Goal: Find specific page/section: Find specific page/section

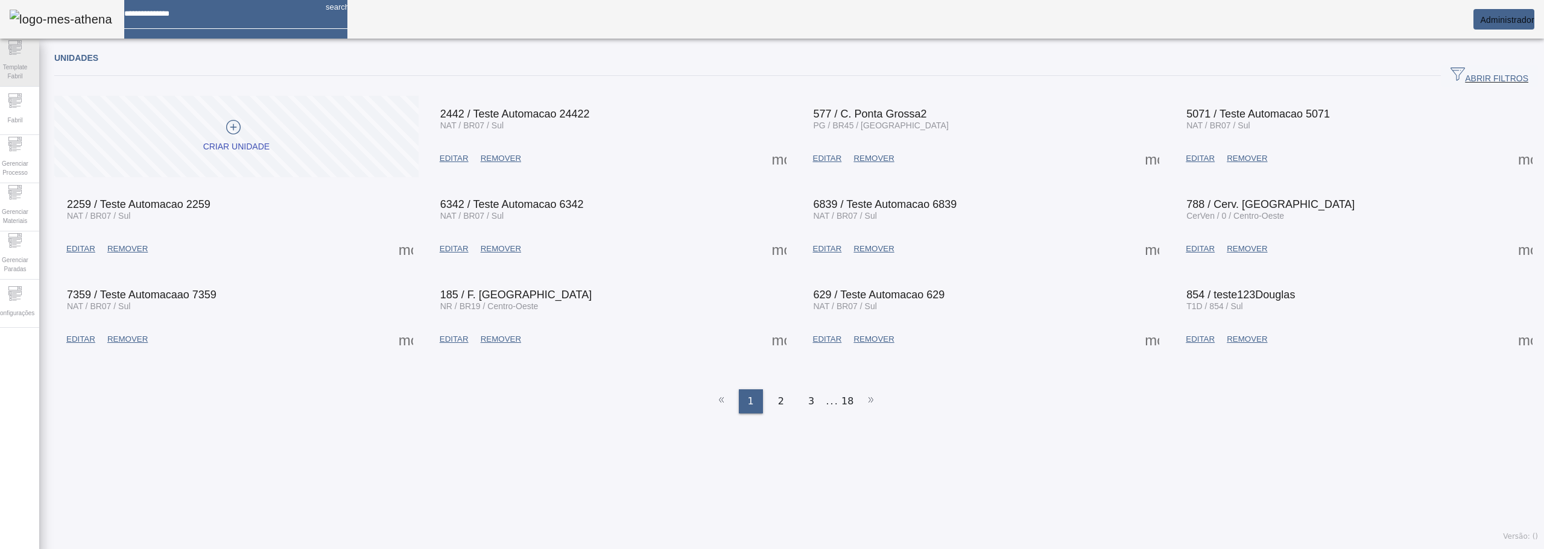
click at [21, 62] on span "Template Fabril" at bounding box center [15, 71] width 36 height 25
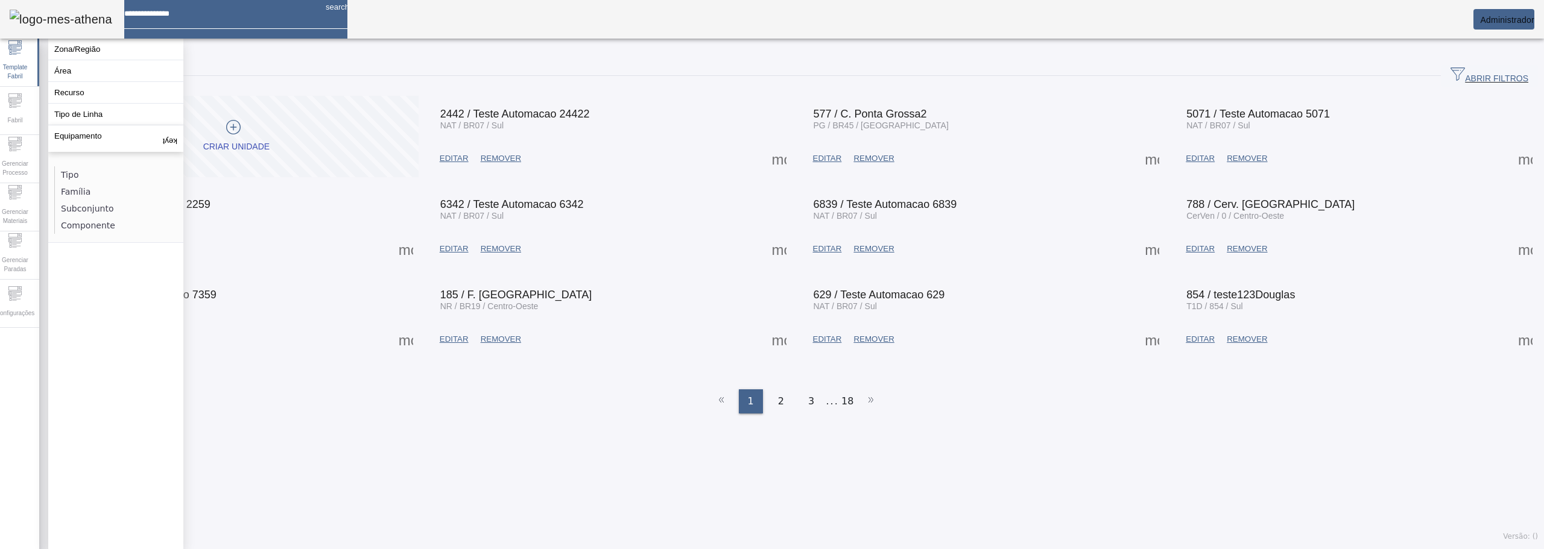
click at [153, 19] on input at bounding box center [220, 9] width 192 height 19
click at [550, 467] on div "Unidades ABRIR FILTROS Pesquise por Código descrição ou sigla LIMPAR FILTRAR Cr…" at bounding box center [796, 297] width 1514 height 505
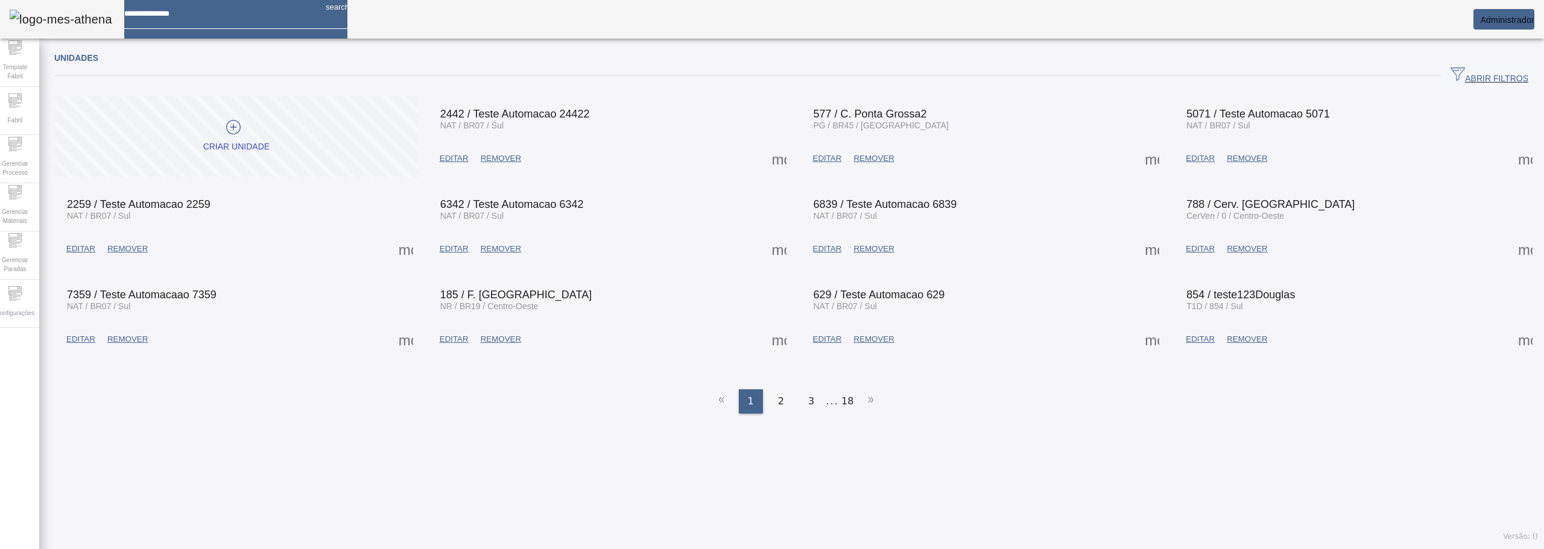
click at [1491, 75] on span "ABRIR FILTROS" at bounding box center [1489, 76] width 78 height 18
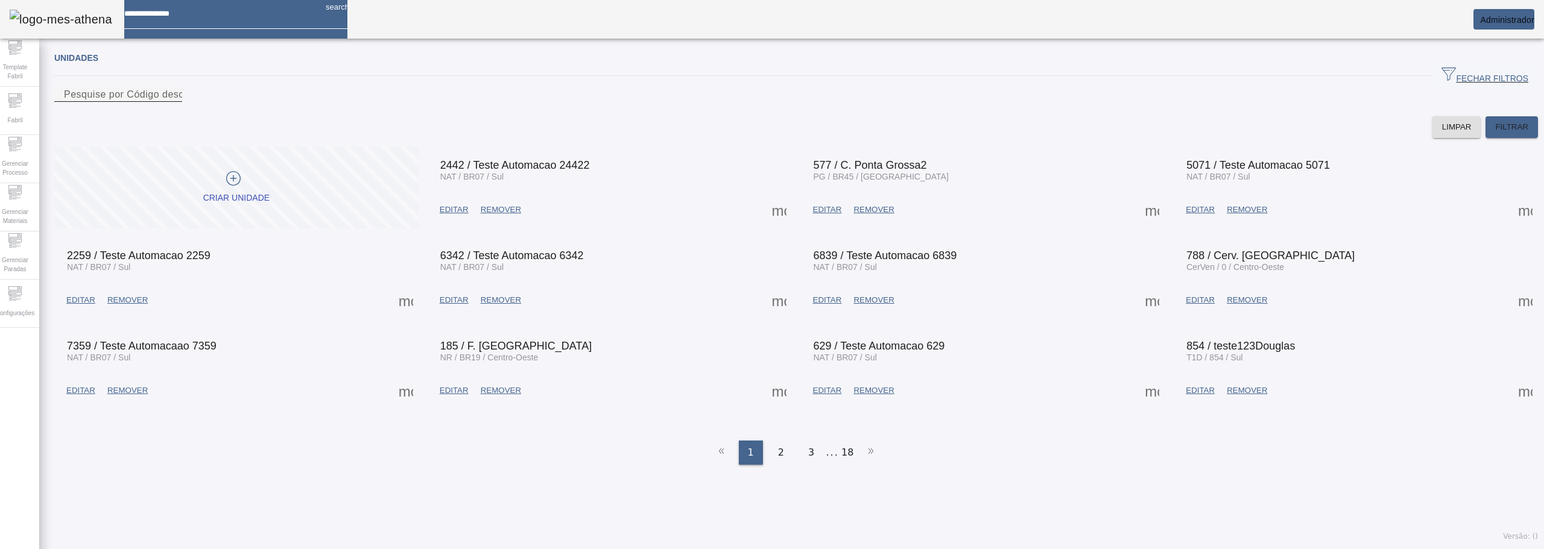
click at [172, 101] on div "Pesquise por Código descrição ou sigla" at bounding box center [118, 94] width 109 height 15
click at [172, 102] on input "Pesquise por Código descrição ou sigla" at bounding box center [118, 94] width 109 height 14
type input "**********"
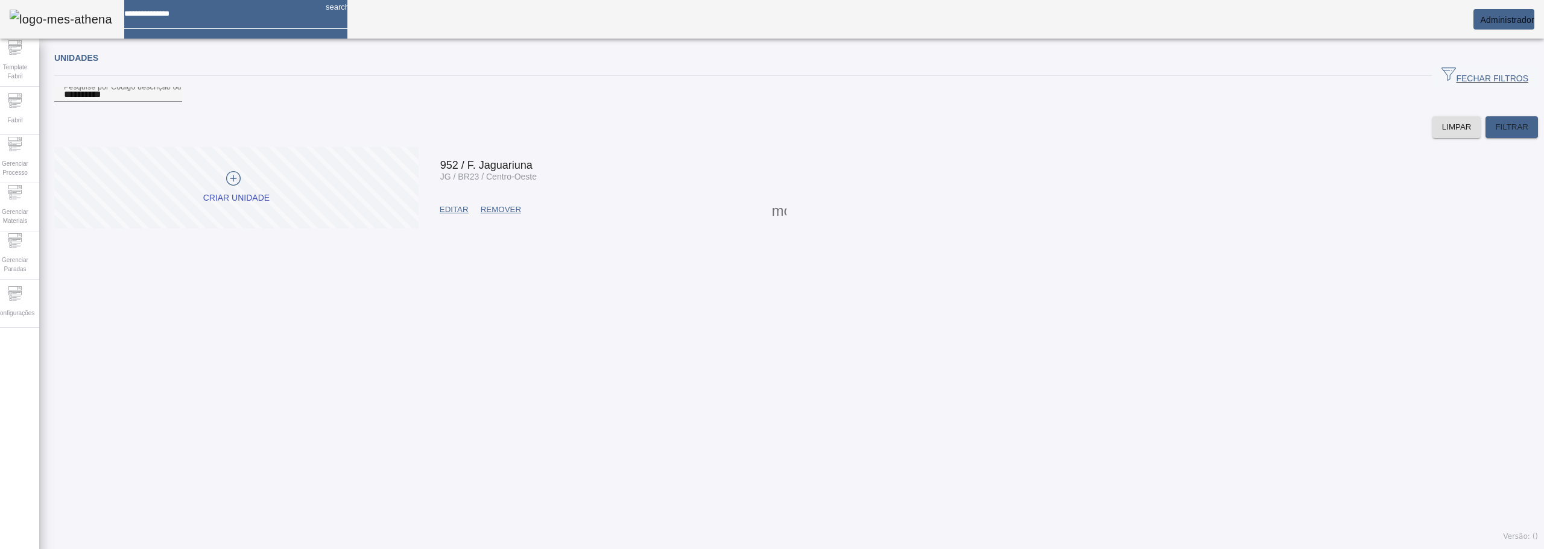
click at [777, 224] on span at bounding box center [779, 209] width 29 height 29
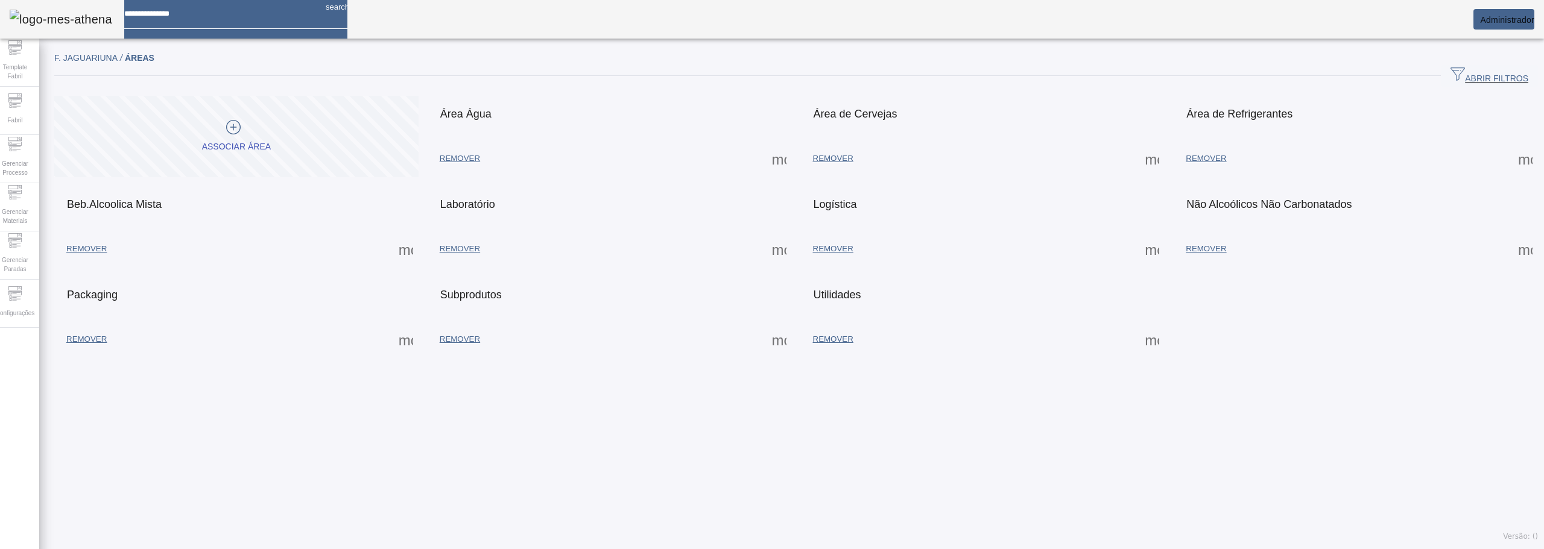
click at [1137, 159] on span at bounding box center [1151, 158] width 29 height 29
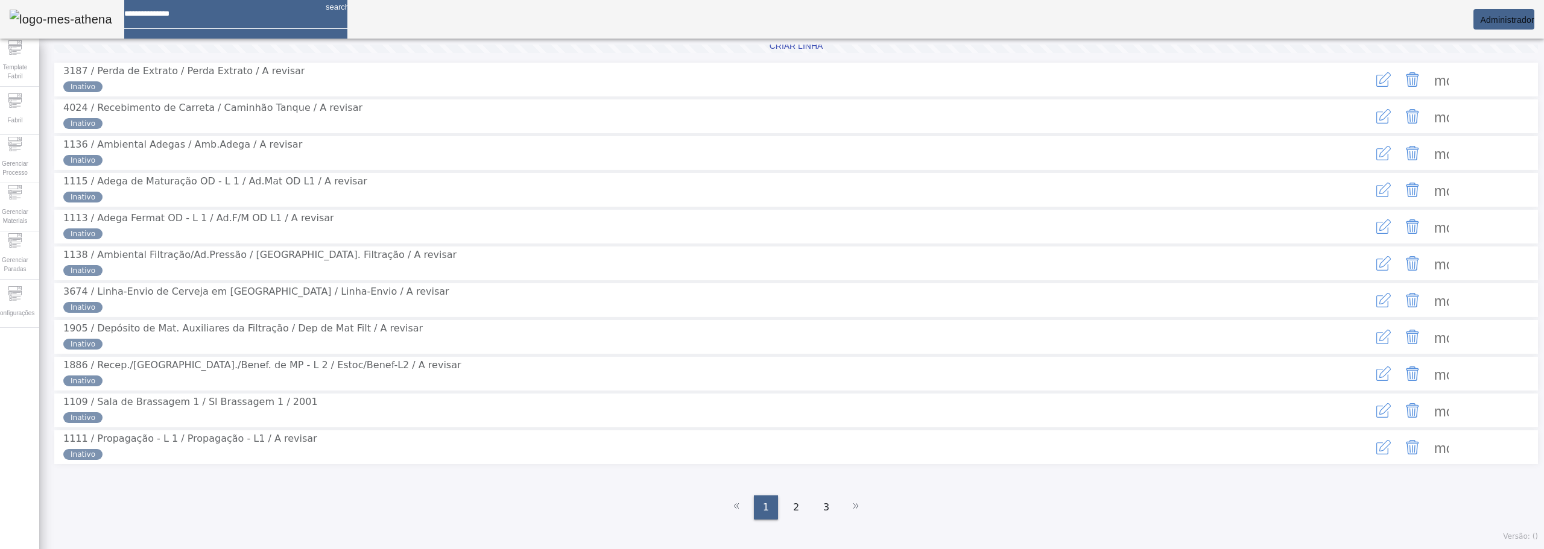
scroll to position [144, 0]
click at [1428, 405] on span at bounding box center [1441, 410] width 29 height 29
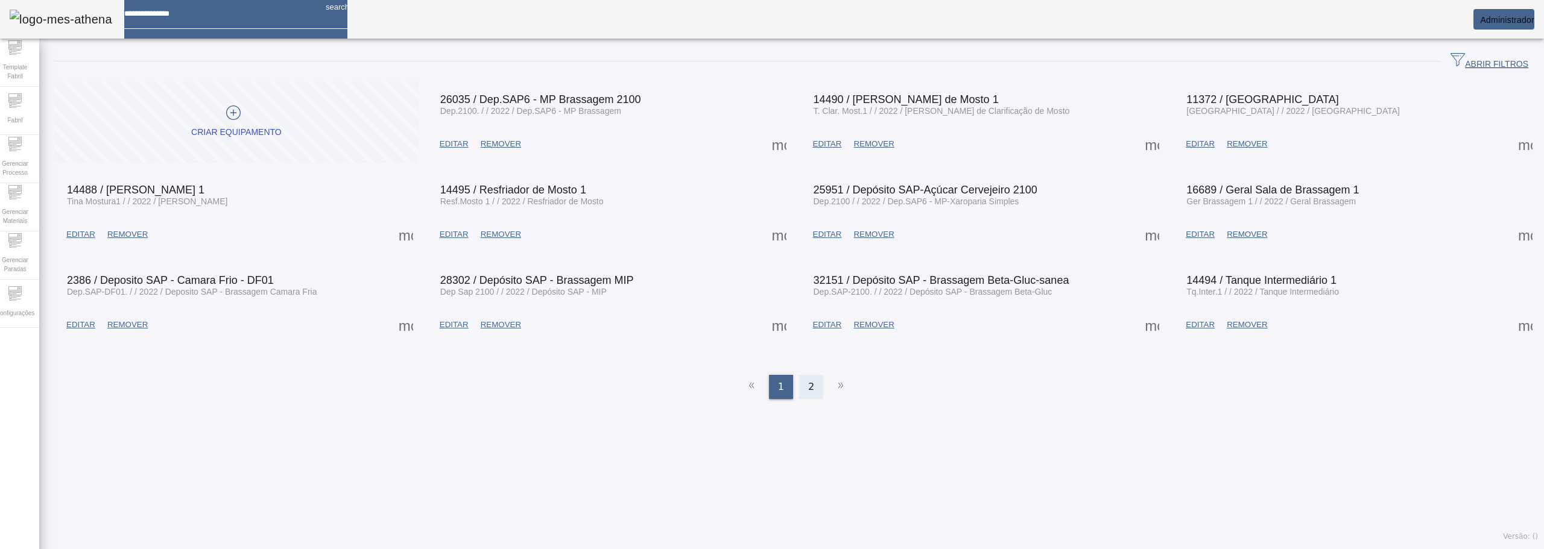
click at [803, 384] on div "2" at bounding box center [811, 387] width 24 height 24
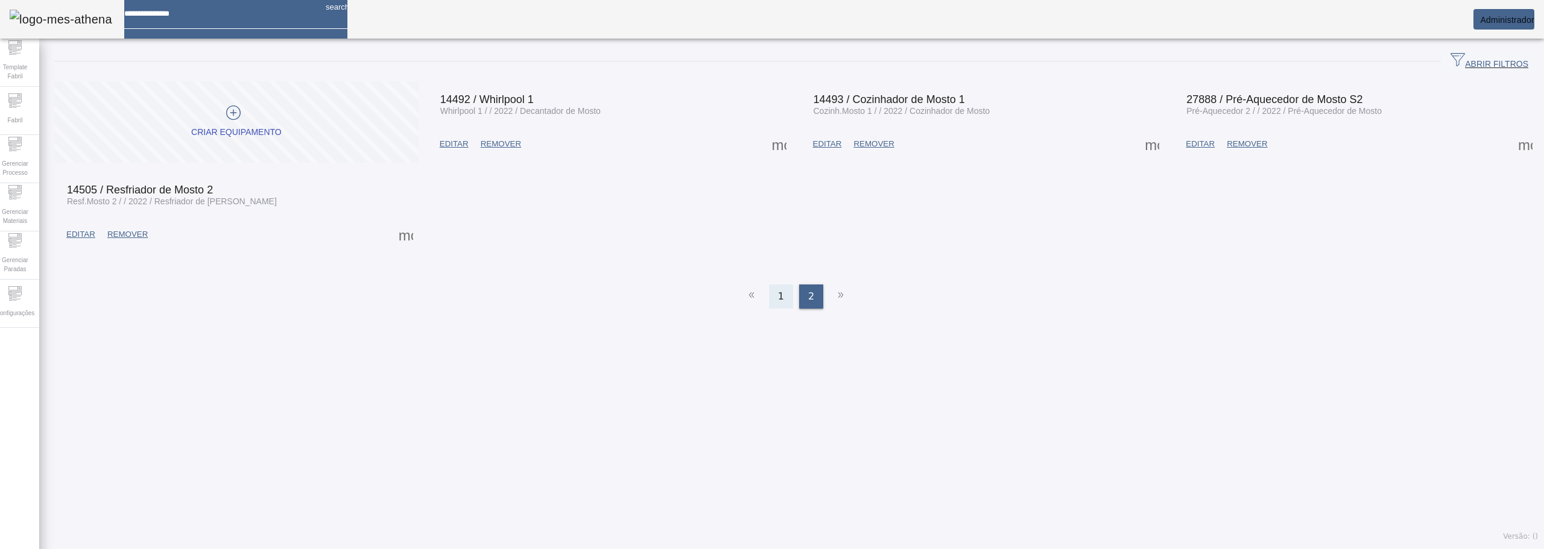
click at [779, 289] on span "1" at bounding box center [781, 296] width 6 height 14
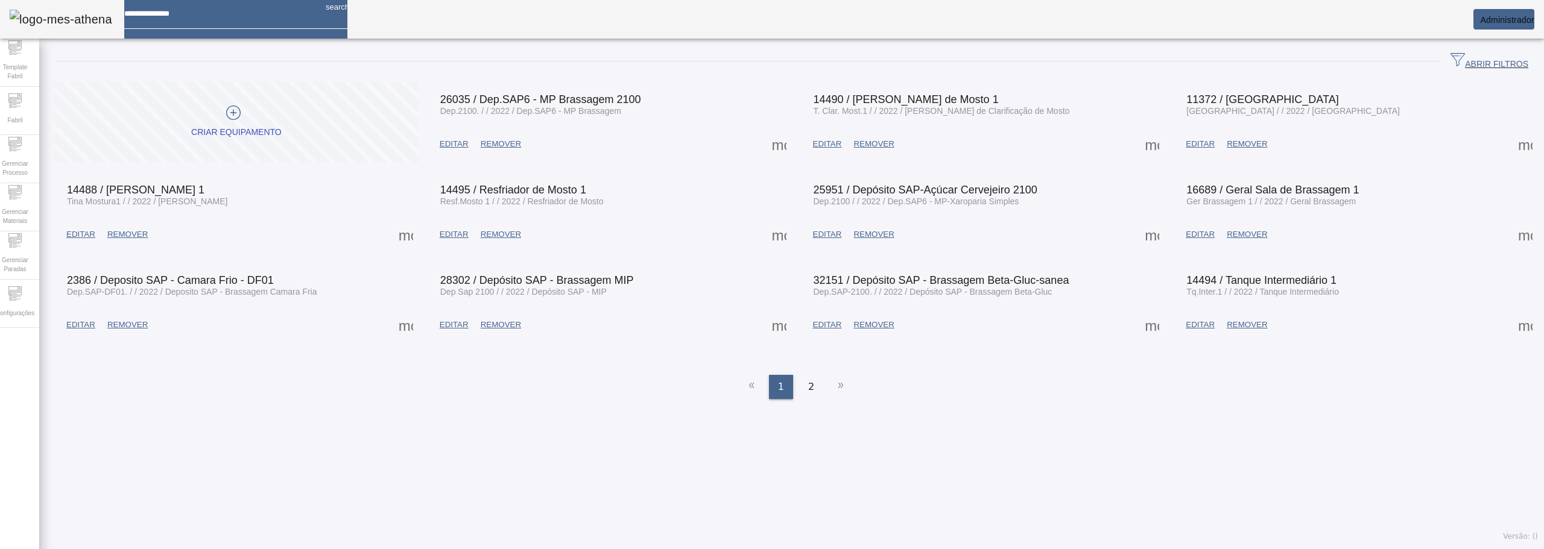
click at [71, 235] on span at bounding box center [80, 234] width 41 height 29
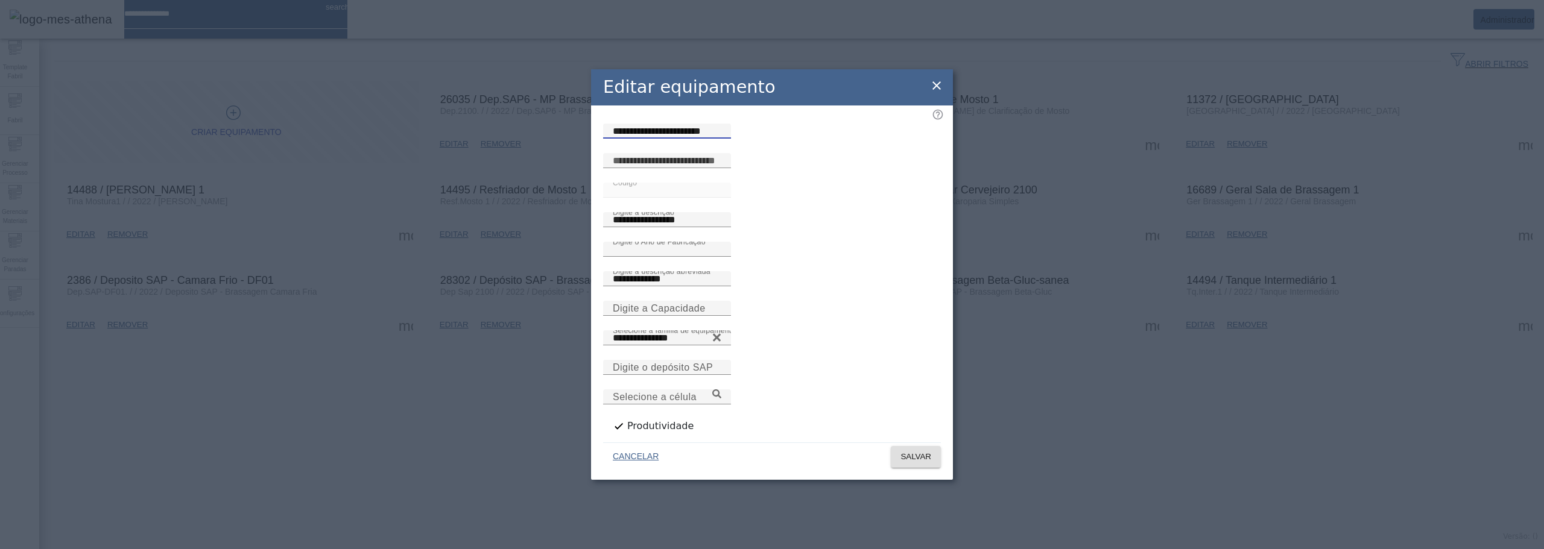
click at [721, 139] on input "**********" at bounding box center [667, 131] width 109 height 14
click at [937, 90] on icon at bounding box center [936, 85] width 14 height 14
